Goal: Task Accomplishment & Management: Manage account settings

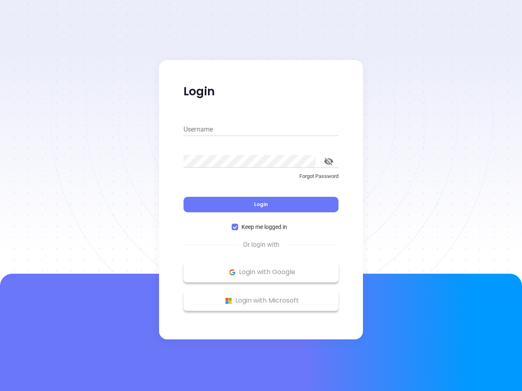
click at [261, 196] on div "Login" at bounding box center [260, 199] width 155 height 25
click at [261, 130] on input "Username" at bounding box center [260, 129] width 155 height 13
click at [329, 161] on icon "toggle password visibility" at bounding box center [328, 162] width 9 height 8
click at [261, 205] on span "Login" at bounding box center [261, 204] width 14 height 7
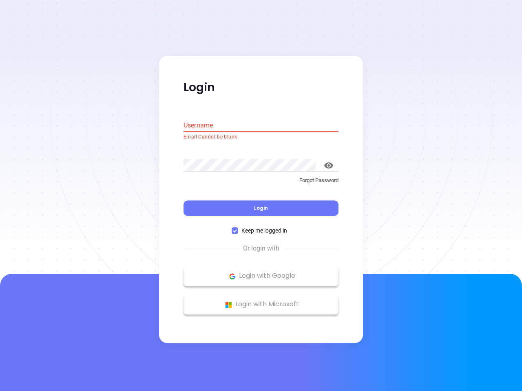
click at [261, 227] on span "Keep me logged in" at bounding box center [264, 231] width 52 height 9
click at [238, 228] on input "Keep me logged in" at bounding box center [235, 231] width 7 height 7
checkbox input "false"
click at [261, 272] on p "Login with Google" at bounding box center [261, 276] width 147 height 12
click at [261, 301] on p "Login with Microsoft" at bounding box center [261, 305] width 147 height 12
